Goal: Navigation & Orientation: Find specific page/section

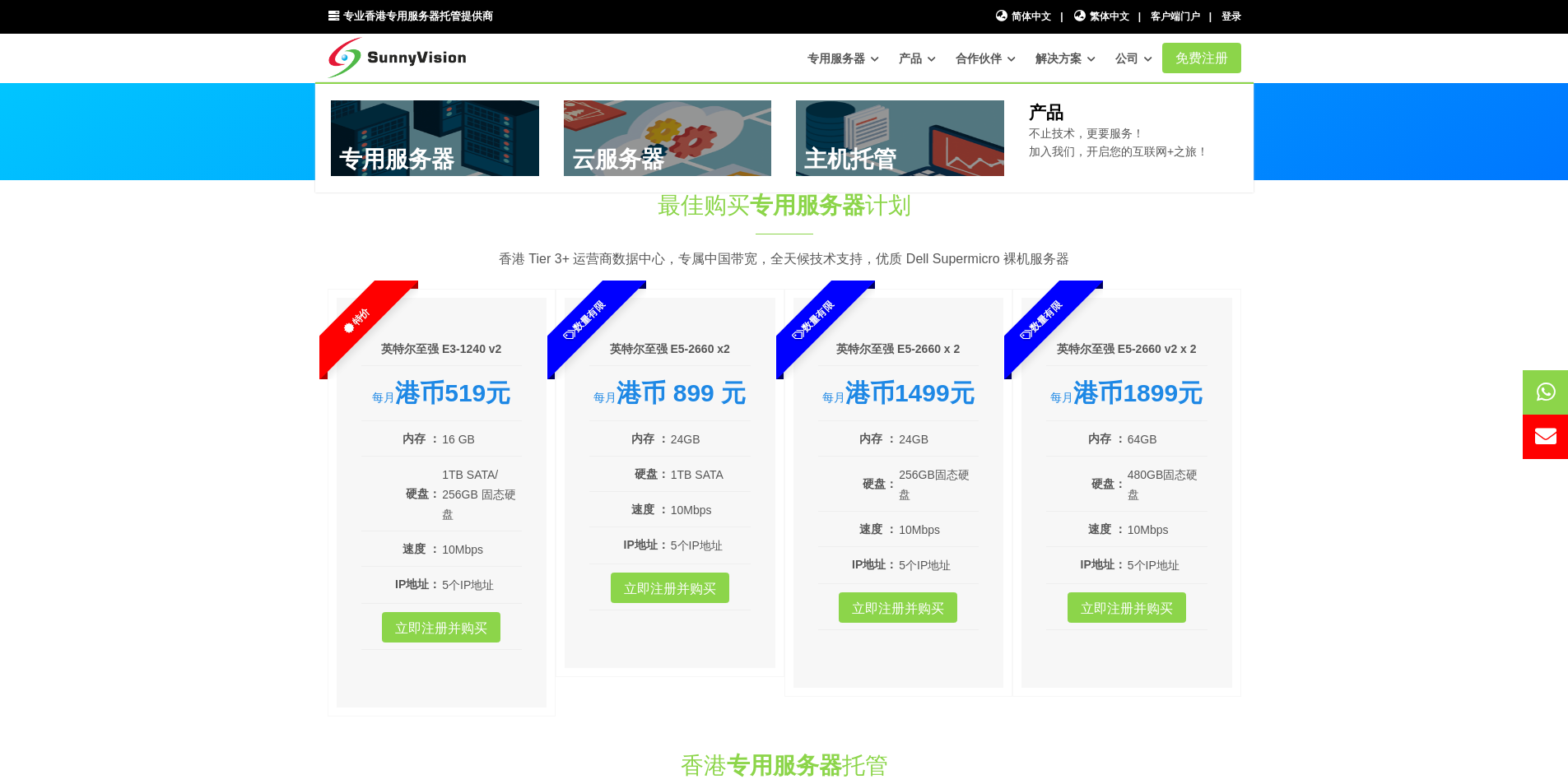
click at [918, 58] on font "产品" at bounding box center [910, 59] width 23 height 13
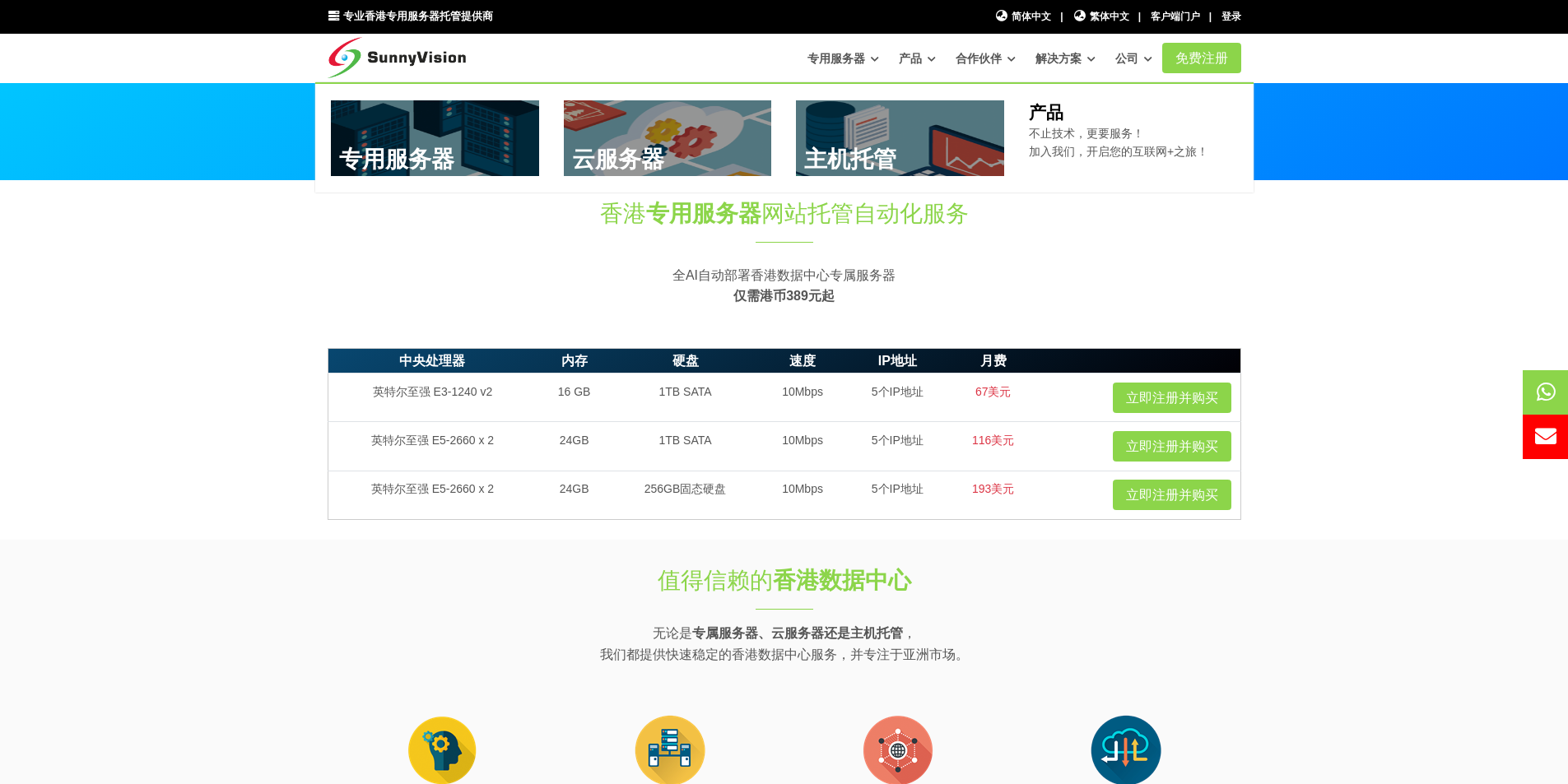
click at [916, 56] on font "产品" at bounding box center [910, 59] width 23 height 13
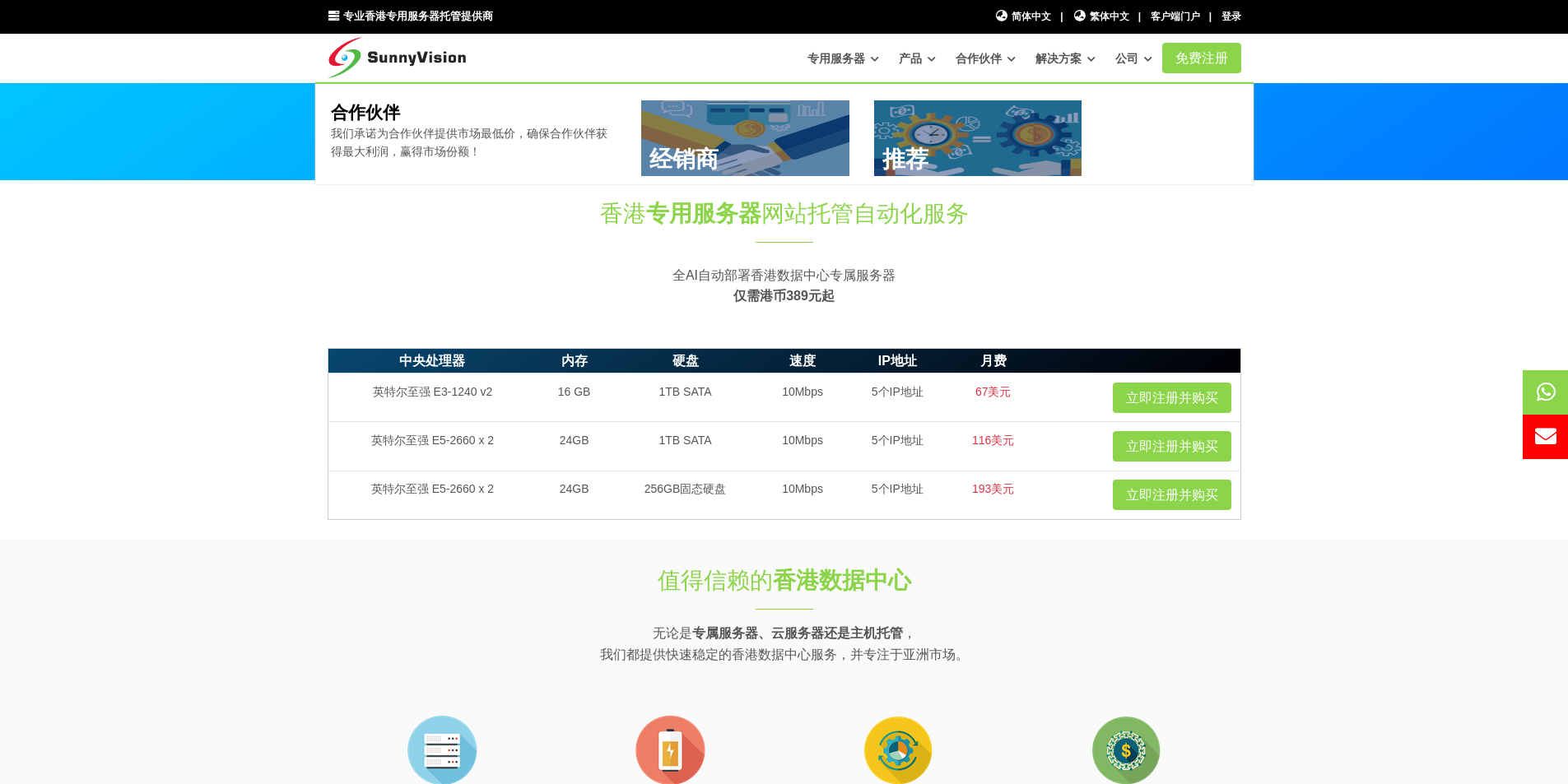
click at [982, 54] on font "合作伙伴" at bounding box center [979, 59] width 46 height 13
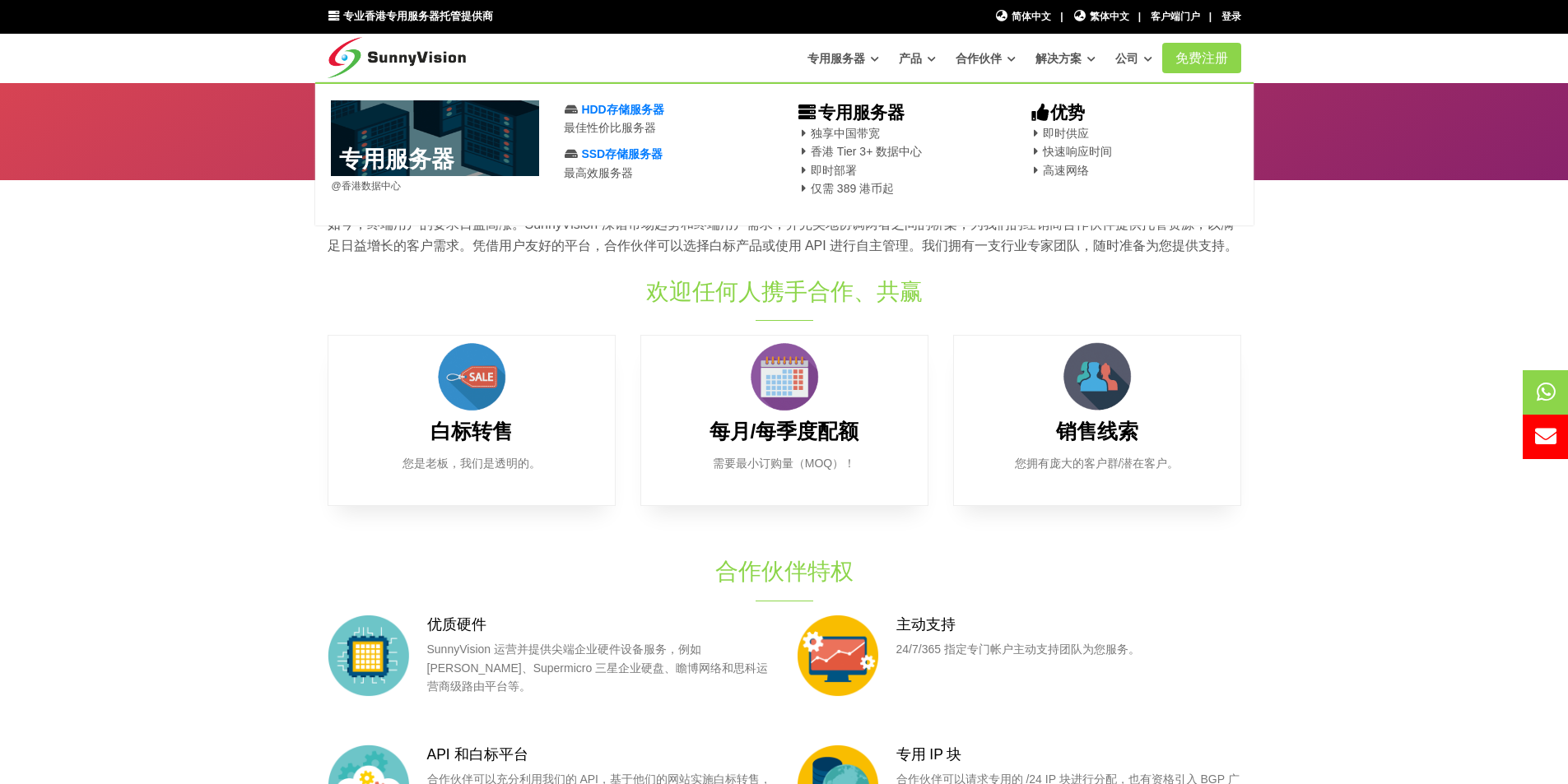
click at [847, 56] on font "专用服务器" at bounding box center [836, 59] width 58 height 13
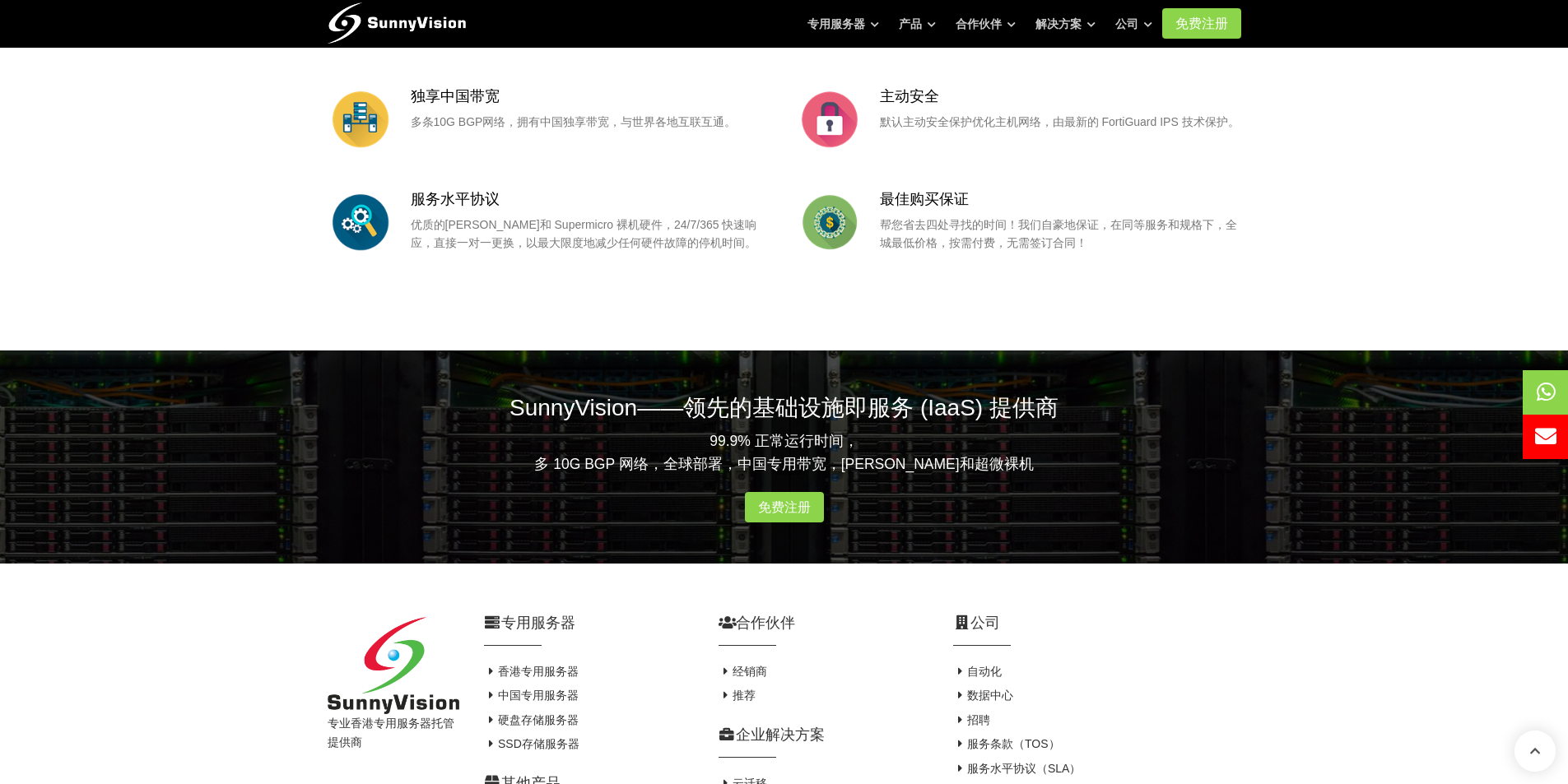
scroll to position [2299, 0]
